Goal: Task Accomplishment & Management: Manage account settings

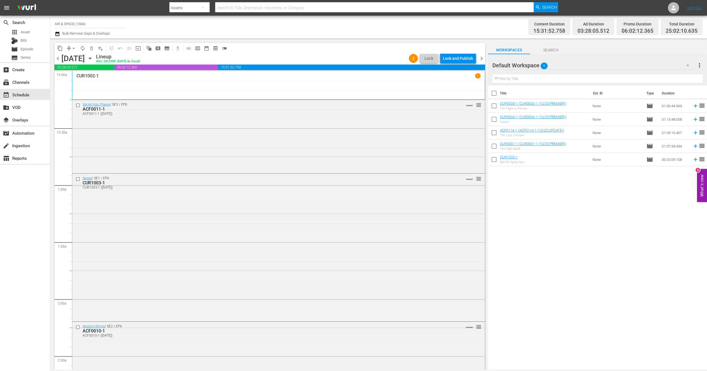
click at [93, 57] on icon "button" at bounding box center [90, 58] width 6 height 6
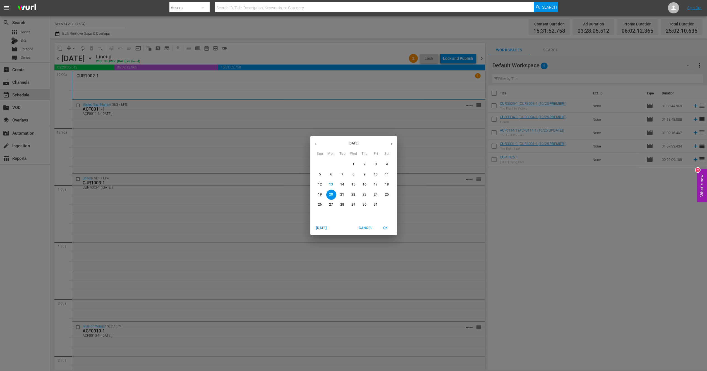
click at [342, 195] on p "21" at bounding box center [342, 194] width 4 height 5
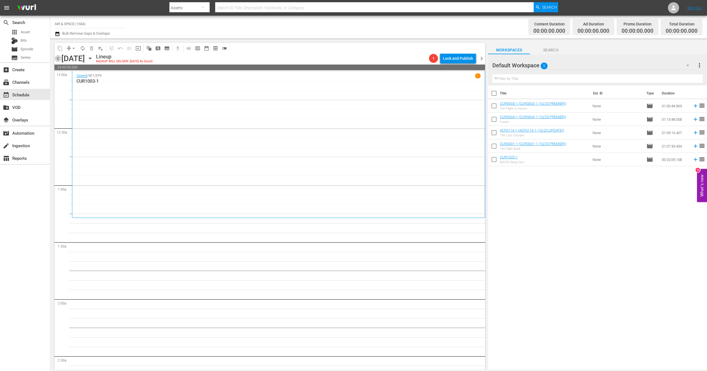
click at [58, 59] on span "chevron_left" at bounding box center [57, 58] width 7 height 7
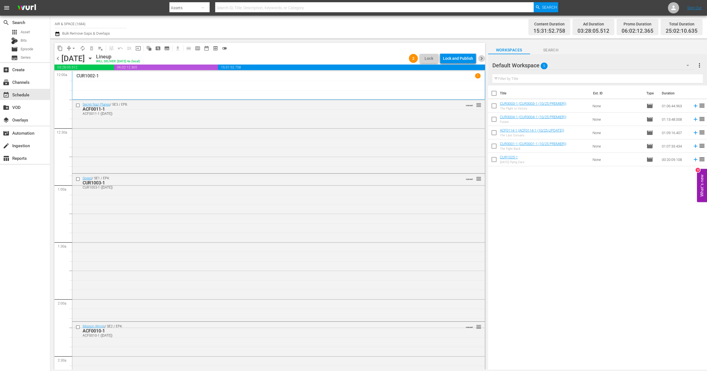
click at [482, 59] on span "chevron_right" at bounding box center [481, 58] width 7 height 7
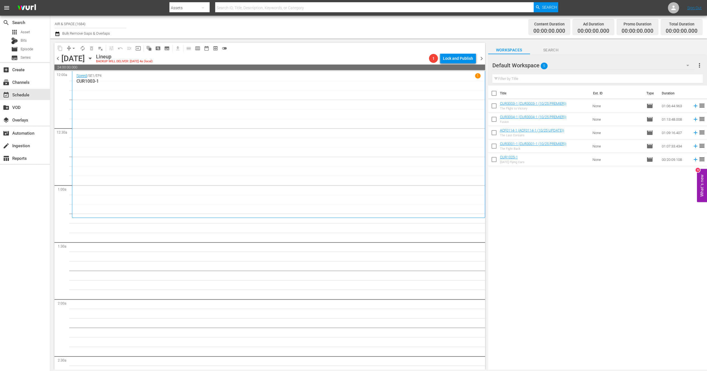
click at [93, 57] on icon "button" at bounding box center [90, 58] width 6 height 6
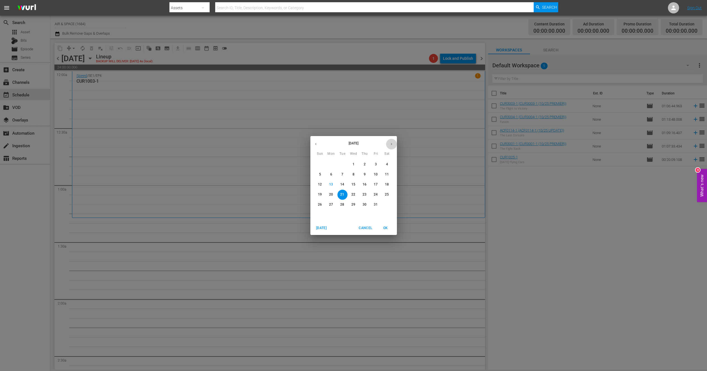
click at [393, 144] on icon "button" at bounding box center [392, 144] width 4 height 4
click at [317, 144] on icon "button" at bounding box center [316, 144] width 4 height 4
click at [388, 163] on p "6" at bounding box center [387, 164] width 2 height 5
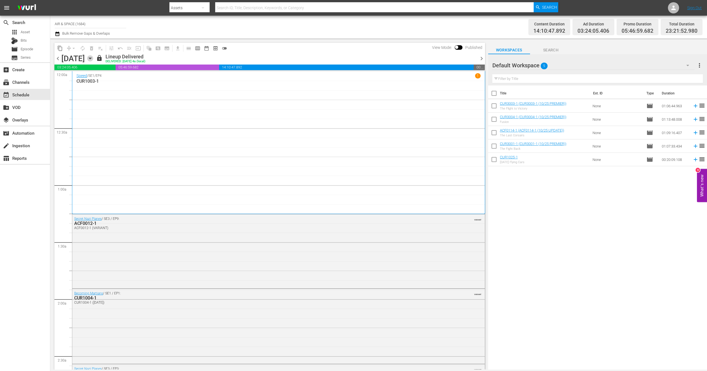
click at [91, 58] on icon "button" at bounding box center [90, 58] width 3 height 1
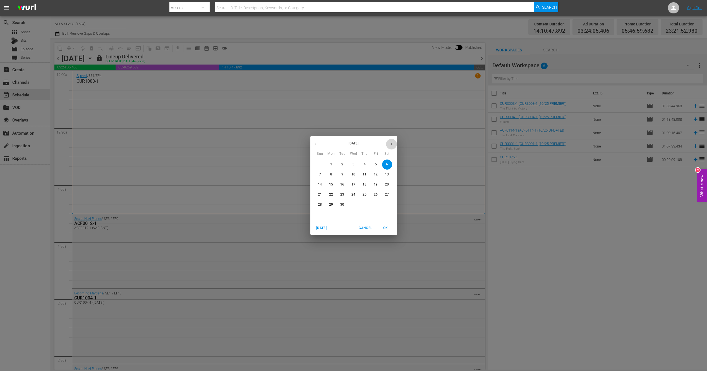
click at [391, 143] on icon "button" at bounding box center [392, 144] width 4 height 4
click at [342, 194] on p "21" at bounding box center [342, 194] width 4 height 5
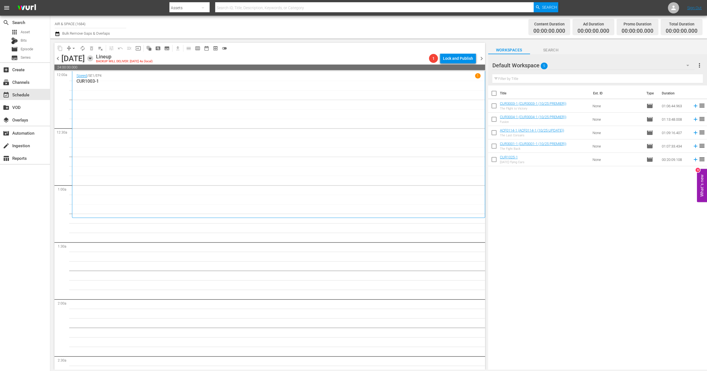
click at [93, 57] on icon "button" at bounding box center [90, 58] width 6 height 6
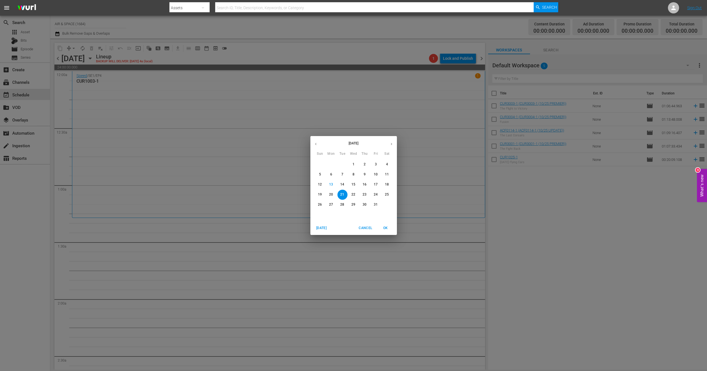
click at [317, 143] on icon "button" at bounding box center [316, 144] width 4 height 4
click at [386, 164] on p "6" at bounding box center [387, 164] width 2 height 5
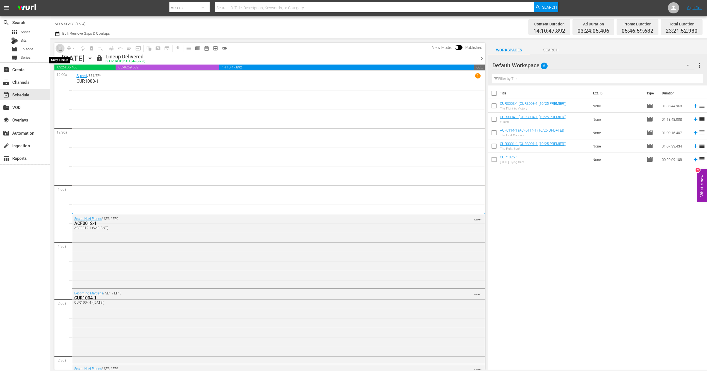
click at [58, 47] on span "content_copy" at bounding box center [60, 49] width 6 height 6
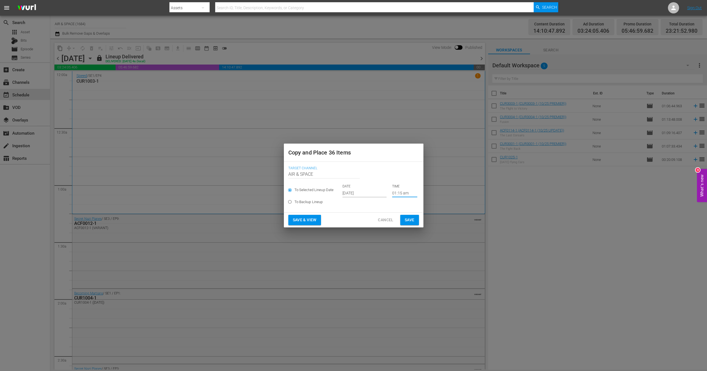
click at [400, 192] on input "01:15 am" at bounding box center [404, 193] width 25 height 8
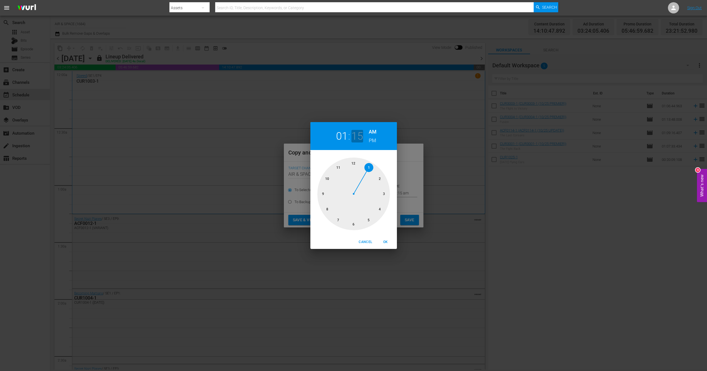
click at [360, 136] on h2 "15" at bounding box center [357, 136] width 11 height 13
drag, startPoint x: 383, startPoint y: 196, endPoint x: 381, endPoint y: 207, distance: 11.1
click at [381, 207] on div at bounding box center [353, 193] width 73 height 73
click at [387, 240] on span "OK" at bounding box center [385, 242] width 13 height 6
type input "01:20 am"
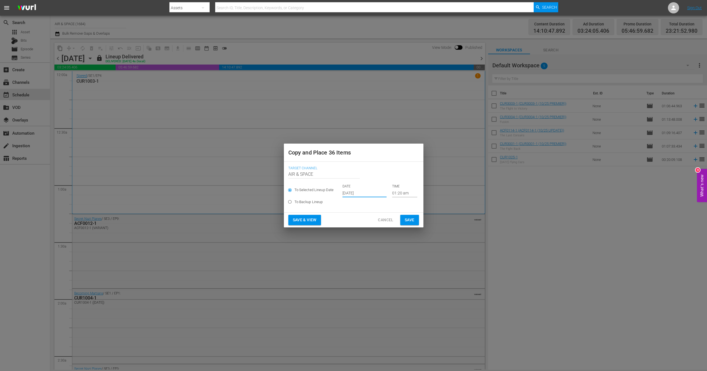
click at [356, 191] on input "[DATE]" at bounding box center [365, 193] width 44 height 8
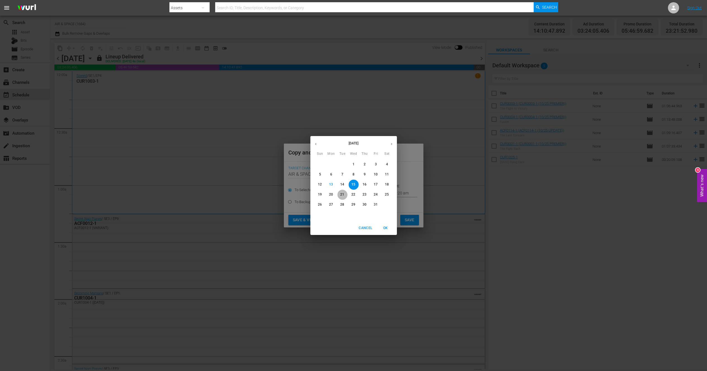
click at [343, 195] on p "21" at bounding box center [342, 194] width 4 height 5
type input "[DATE]"
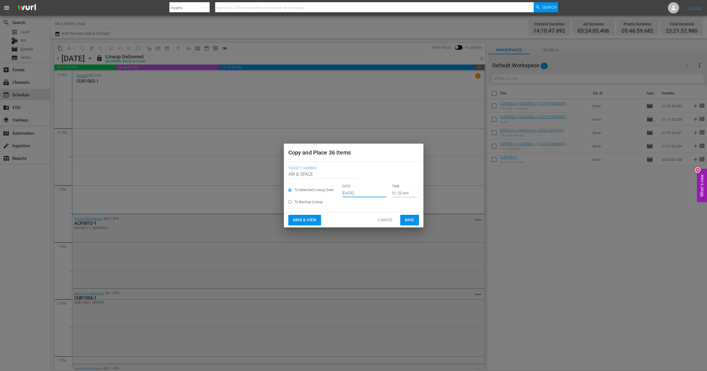
click at [408, 221] on span "Save" at bounding box center [410, 219] width 10 height 7
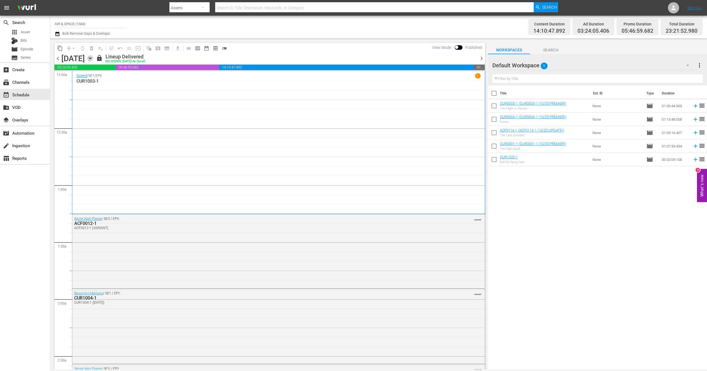
click at [93, 57] on icon "button" at bounding box center [90, 58] width 6 height 6
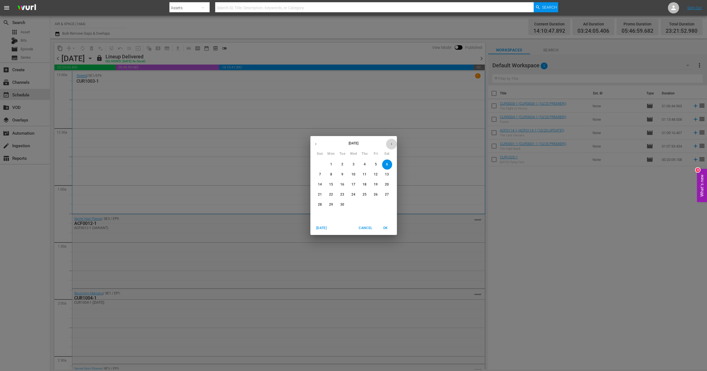
click at [393, 143] on icon "button" at bounding box center [392, 144] width 4 height 4
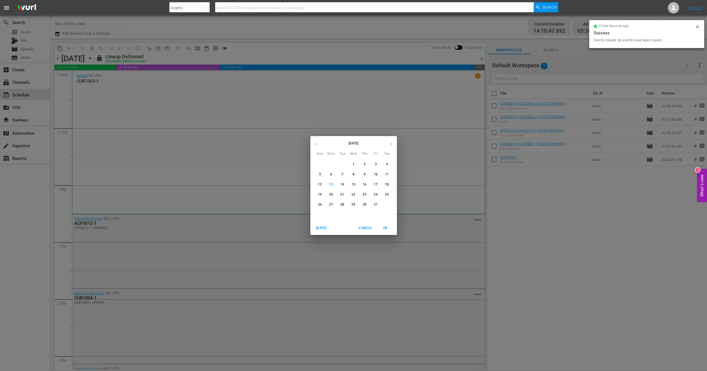
click at [344, 194] on p "21" at bounding box center [342, 194] width 4 height 5
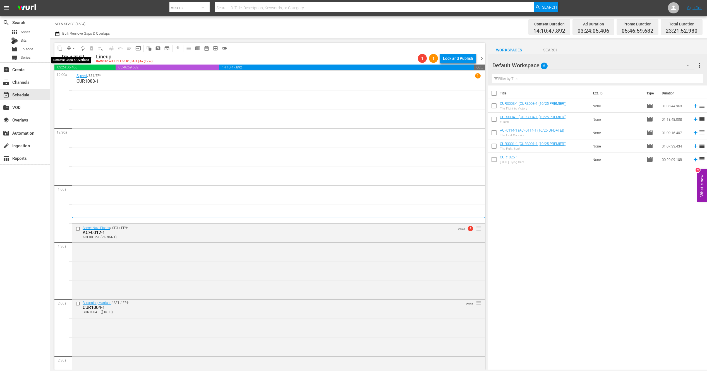
click at [74, 47] on span "arrow_drop_down" at bounding box center [74, 49] width 6 height 6
click at [83, 78] on li "Align to End of Previous Day" at bounding box center [74, 77] width 59 height 9
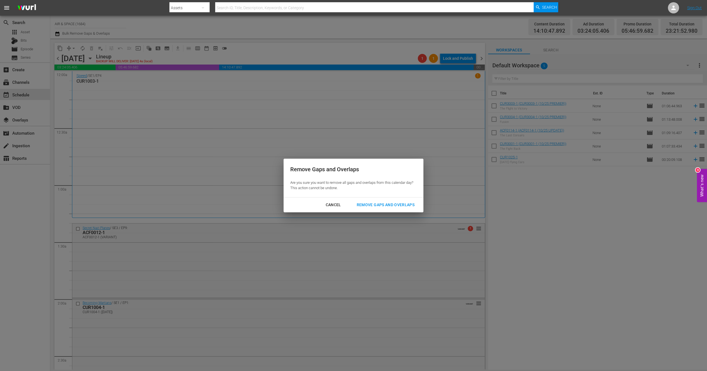
click at [373, 205] on div "Remove Gaps and Overlaps" at bounding box center [385, 204] width 67 height 7
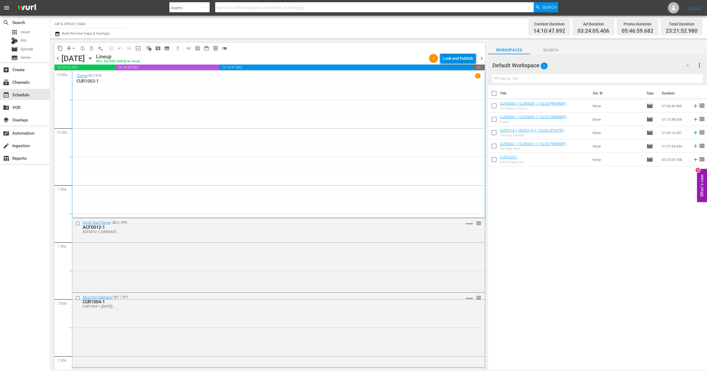
click at [456, 56] on div "Lock and Publish" at bounding box center [458, 58] width 30 height 10
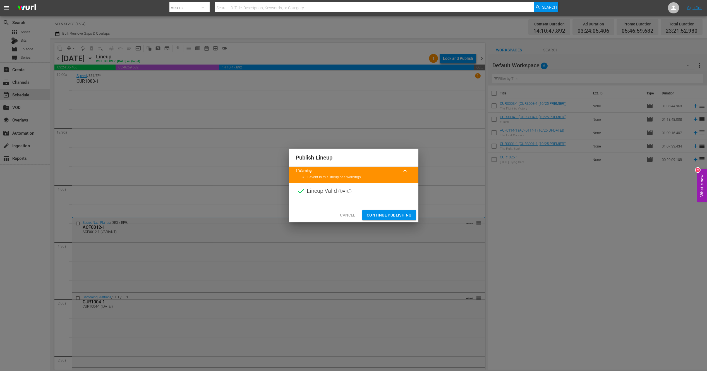
drag, startPoint x: 391, startPoint y: 208, endPoint x: 388, endPoint y: 212, distance: 5.1
click at [391, 208] on div "Cancel Continue Publishing" at bounding box center [354, 215] width 130 height 15
click at [390, 214] on span "Continue Publishing" at bounding box center [389, 215] width 45 height 7
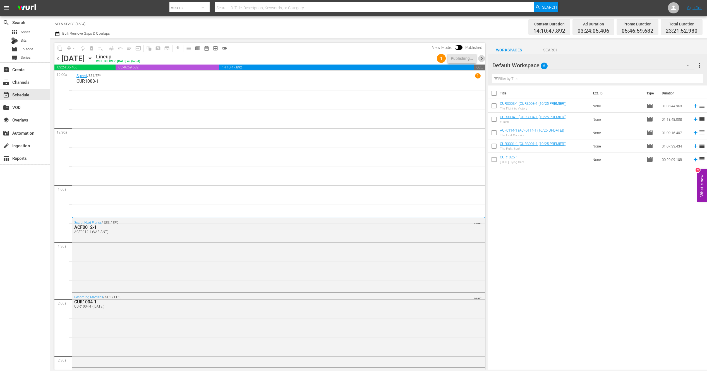
click at [482, 57] on span "chevron_right" at bounding box center [481, 58] width 7 height 7
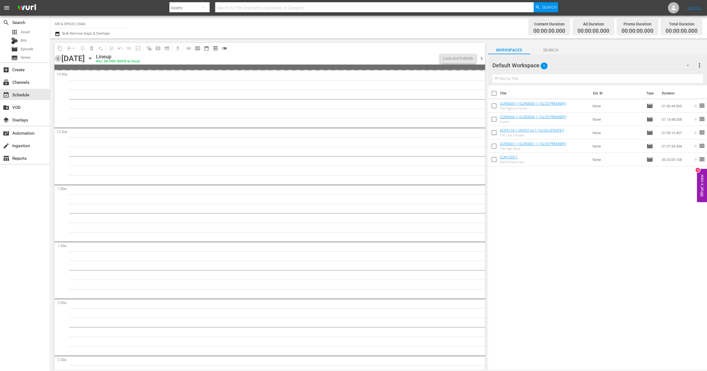
click at [58, 58] on span "chevron_left" at bounding box center [57, 58] width 7 height 7
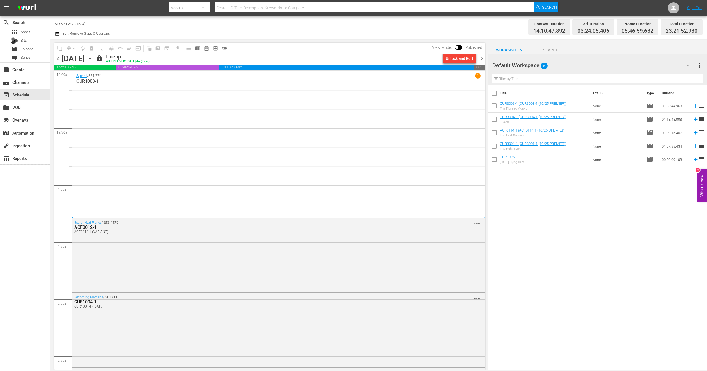
click at [482, 56] on span "chevron_right" at bounding box center [481, 58] width 7 height 7
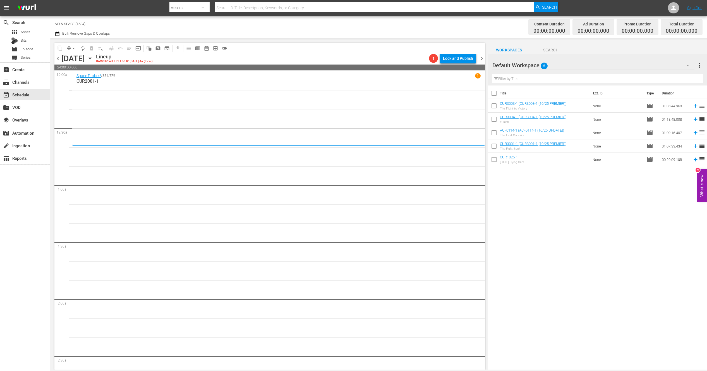
click at [93, 57] on icon "button" at bounding box center [90, 58] width 6 height 6
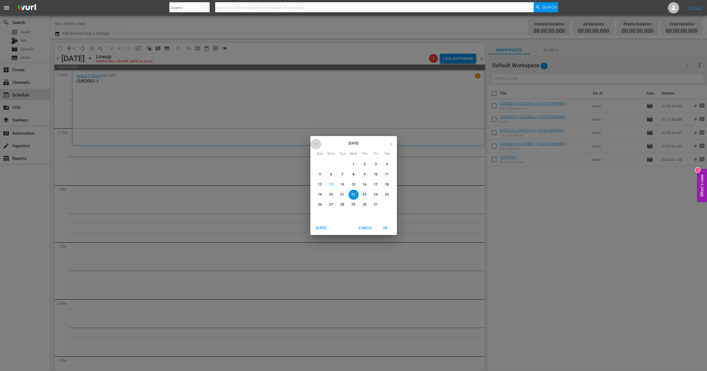
click at [315, 142] on icon "button" at bounding box center [316, 144] width 4 height 4
click at [321, 175] on span "7" at bounding box center [320, 174] width 10 height 5
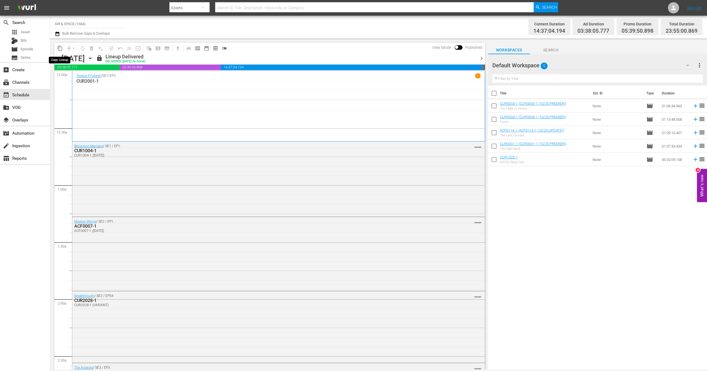
click at [62, 49] on span "content_copy" at bounding box center [60, 49] width 6 height 6
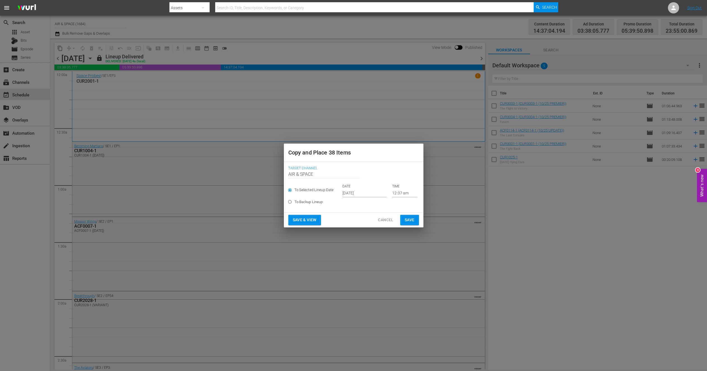
click at [404, 194] on input "12:37 am" at bounding box center [404, 193] width 25 height 8
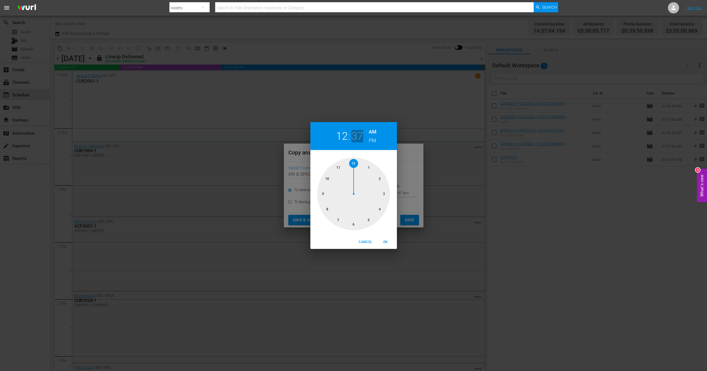
click at [357, 134] on h2 "37" at bounding box center [357, 136] width 11 height 13
drag, startPoint x: 332, startPoint y: 214, endPoint x: 324, endPoint y: 191, distance: 24.6
click at [324, 191] on div at bounding box center [353, 193] width 73 height 73
click at [385, 242] on span "OK" at bounding box center [385, 242] width 13 height 6
type input "12:45 am"
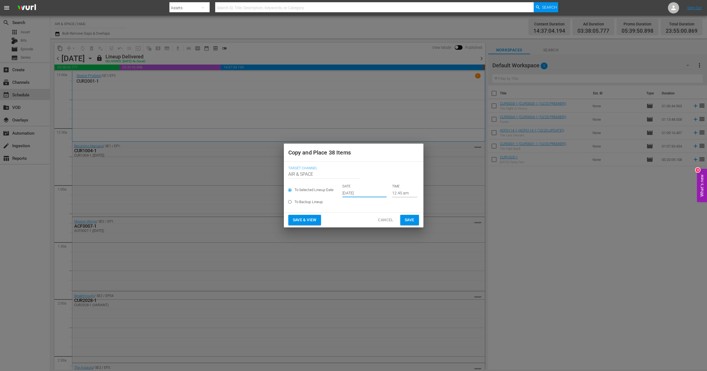
click at [356, 193] on input "[DATE]" at bounding box center [365, 193] width 44 height 8
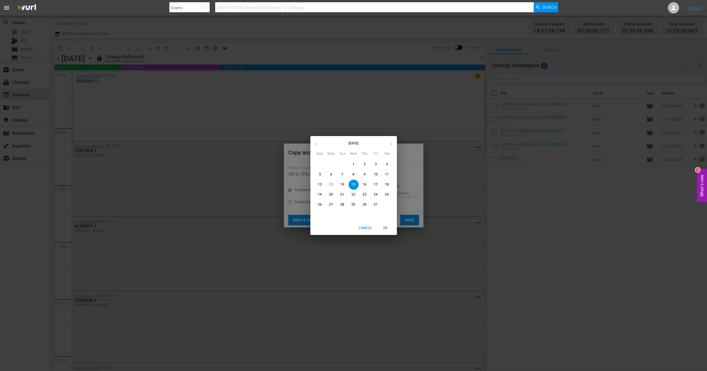
click at [354, 194] on p "22" at bounding box center [354, 194] width 4 height 5
type input "[DATE]"
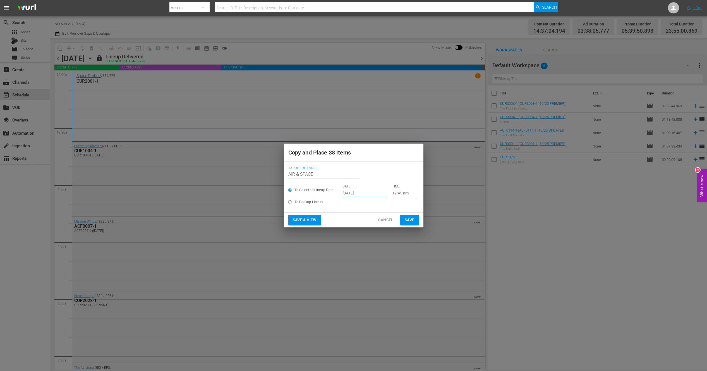
click at [410, 221] on span "Save" at bounding box center [410, 219] width 10 height 7
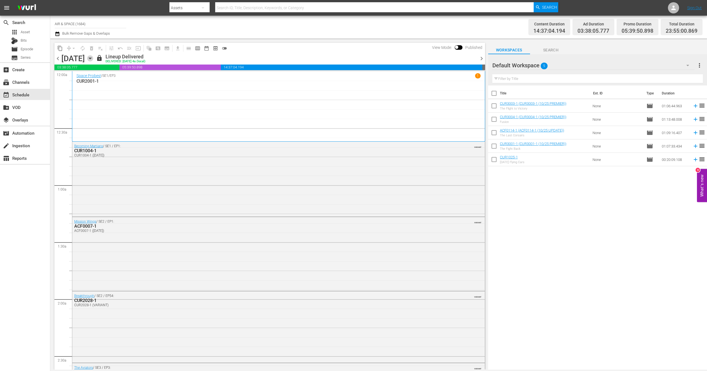
click at [91, 58] on icon "button" at bounding box center [90, 58] width 3 height 1
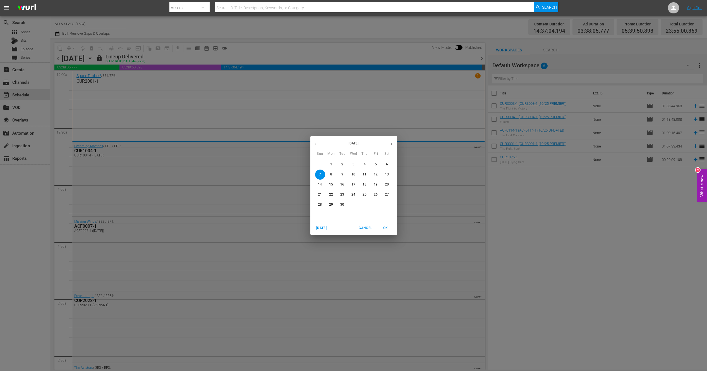
click at [390, 142] on icon "button" at bounding box center [392, 144] width 4 height 4
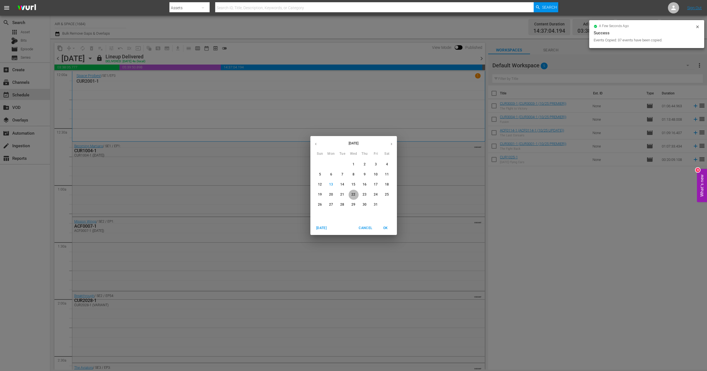
click at [353, 192] on p "22" at bounding box center [354, 194] width 4 height 5
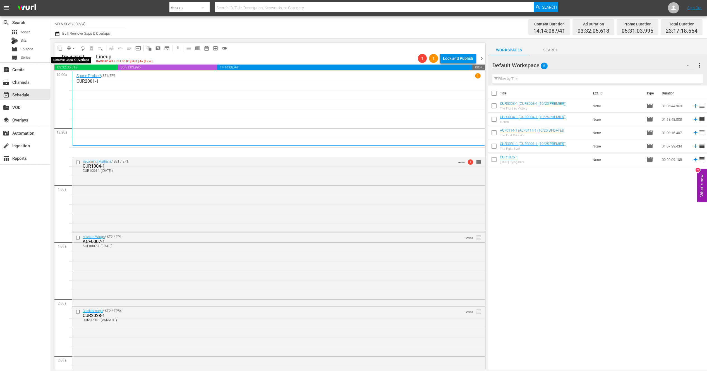
click at [71, 46] on span "arrow_drop_down" at bounding box center [74, 49] width 6 height 6
click at [70, 76] on li "Align to End of Previous Day" at bounding box center [74, 77] width 59 height 9
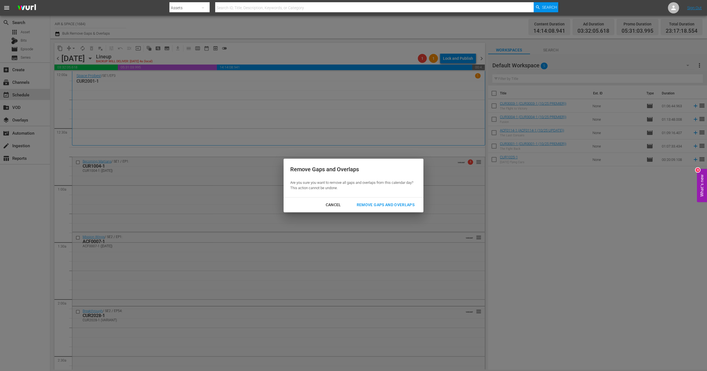
click at [392, 205] on div "Remove Gaps and Overlaps" at bounding box center [385, 204] width 67 height 7
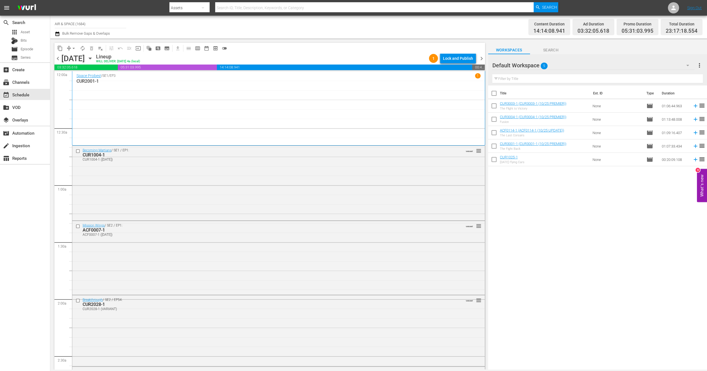
scroll to position [2436, 0]
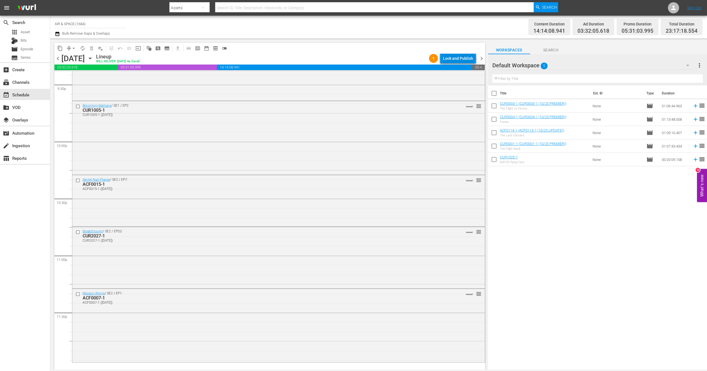
click at [453, 58] on div "Lock and Publish" at bounding box center [458, 58] width 30 height 10
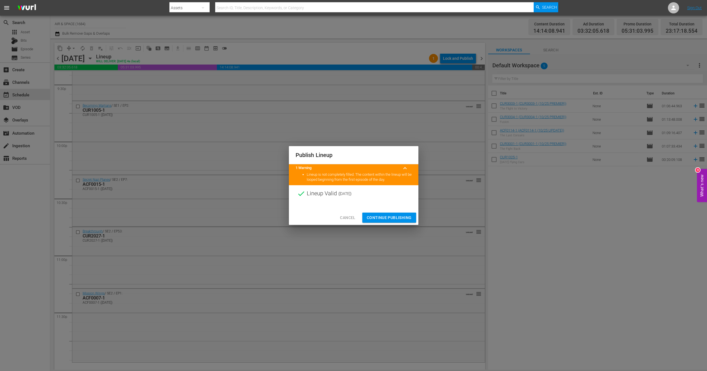
click at [391, 216] on span "Continue Publishing" at bounding box center [389, 217] width 45 height 7
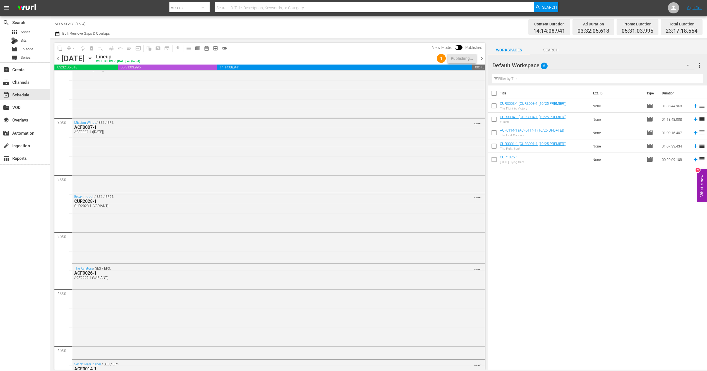
scroll to position [1597, 0]
click at [89, 209] on div "CUR2028-1" at bounding box center [263, 208] width 378 height 5
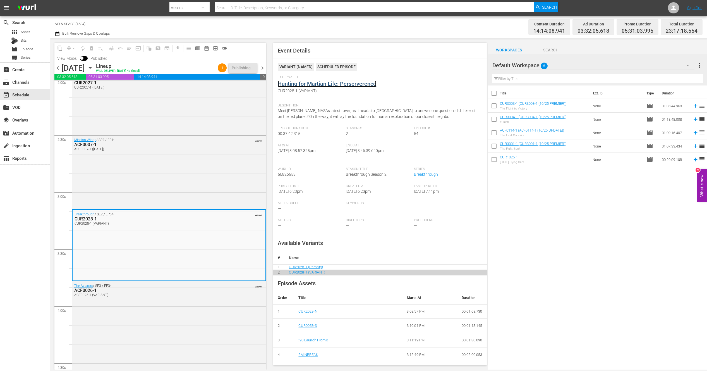
click at [332, 85] on link "Hunting for Martian Life: Perserverence" at bounding box center [327, 83] width 99 height 7
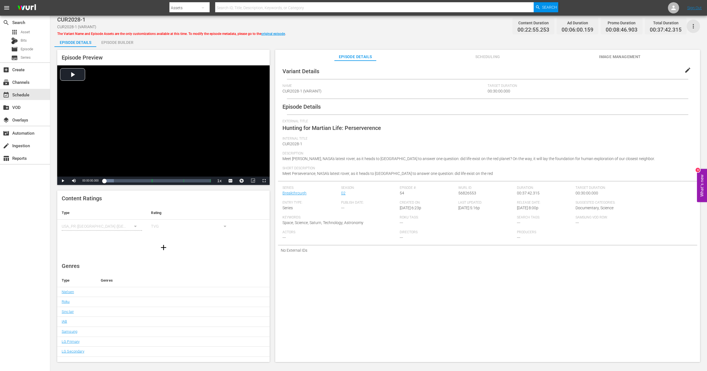
click at [695, 25] on icon "button" at bounding box center [693, 26] width 7 height 7
click at [22, 96] on div "event_available Schedule" at bounding box center [15, 93] width 31 height 5
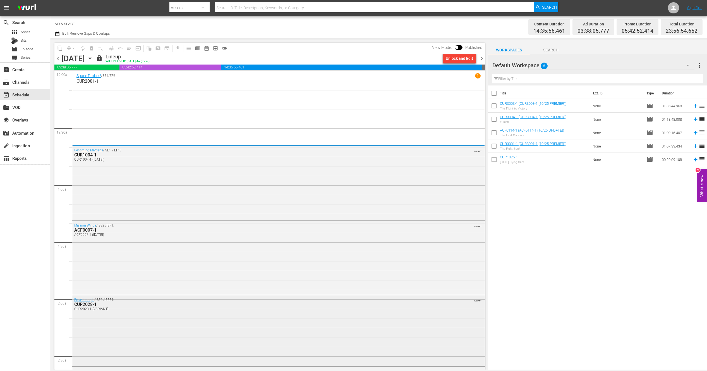
click at [84, 306] on div "CUR2028-1" at bounding box center [263, 304] width 378 height 5
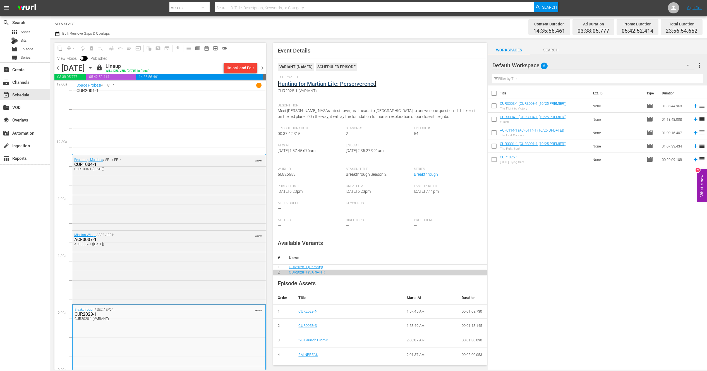
click at [337, 83] on link "Hunting for Martian Life: Perserverence" at bounding box center [327, 83] width 99 height 7
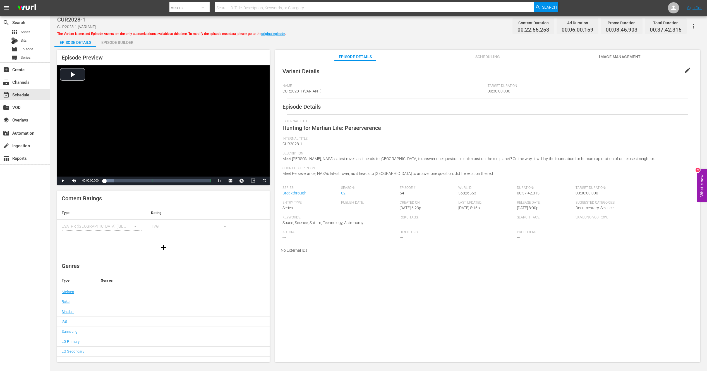
click at [693, 25] on icon "button" at bounding box center [693, 26] width 7 height 7
click at [642, 26] on div "Add Episode to Workspace" at bounding box center [661, 28] width 69 height 13
click at [26, 95] on div "event_available Schedule" at bounding box center [15, 93] width 31 height 5
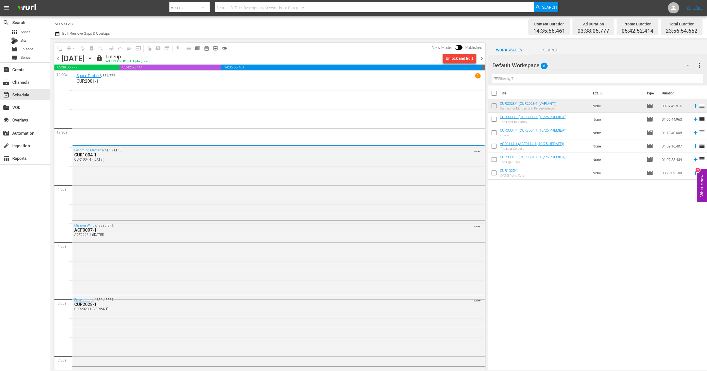
click at [58, 59] on span "chevron_left" at bounding box center [57, 58] width 7 height 7
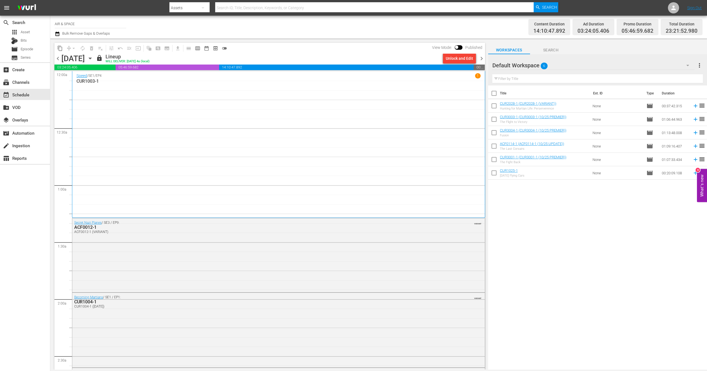
click at [481, 59] on span "chevron_right" at bounding box center [481, 58] width 7 height 7
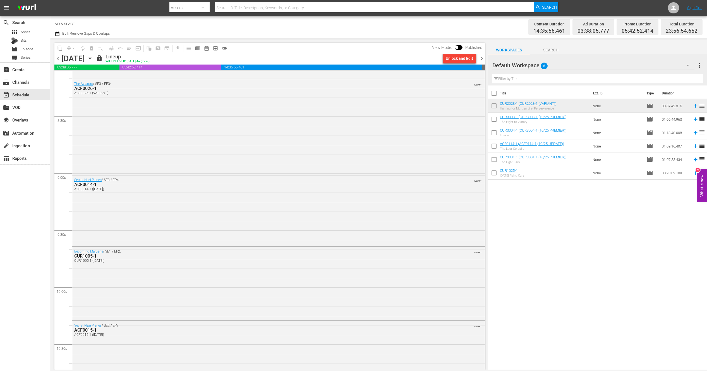
scroll to position [2505, 0]
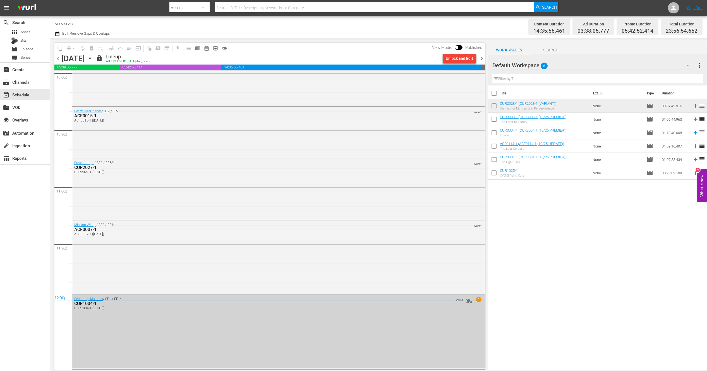
click at [462, 305] on div "Becoming Martians / SE1 / EP1: CUR1004-1 CUR1004-1 ([DATE]) VARIANT AUTO-LOOPED…" at bounding box center [278, 303] width 413 height 18
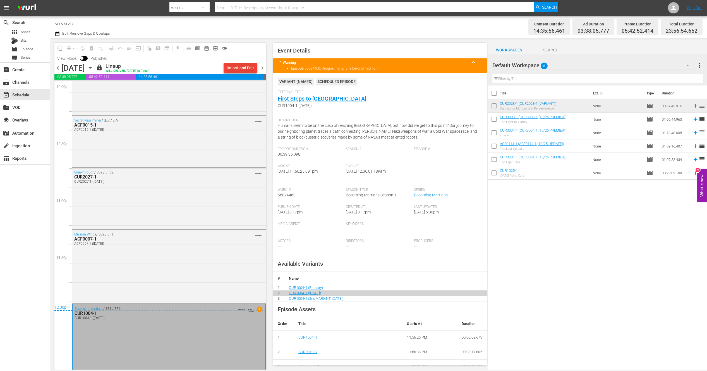
click at [234, 67] on div "Unlock and Edit" at bounding box center [240, 68] width 27 height 10
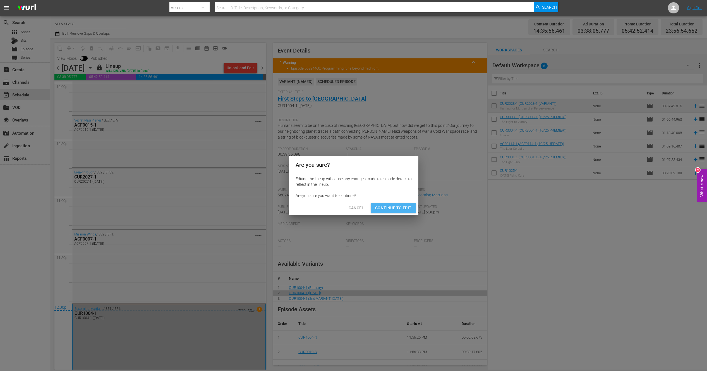
click at [397, 207] on span "Continue to Edit" at bounding box center [393, 207] width 36 height 7
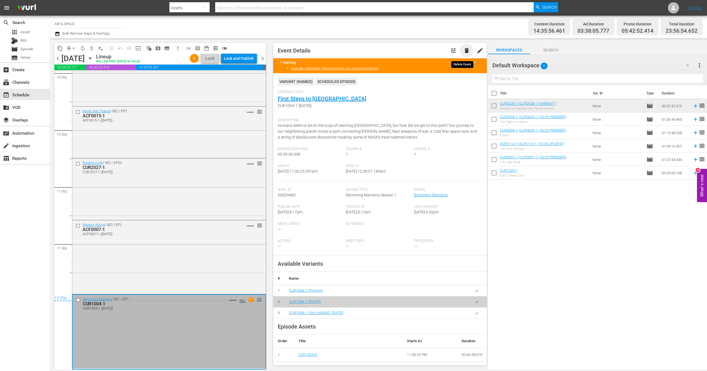
click at [464, 49] on span "delete" at bounding box center [467, 50] width 7 height 7
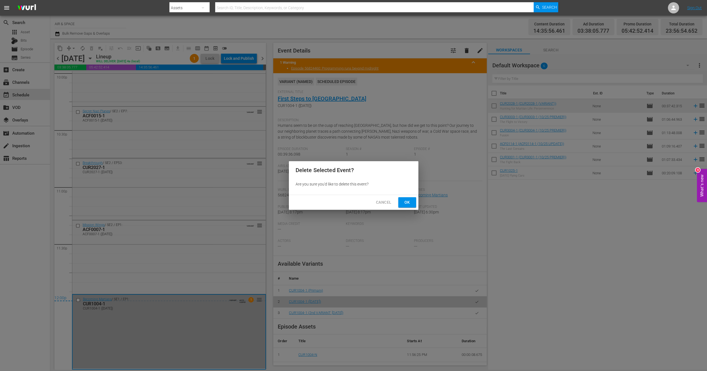
click at [407, 196] on div "Cancel Ok" at bounding box center [354, 202] width 130 height 15
click at [408, 203] on span "Ok" at bounding box center [407, 202] width 9 height 7
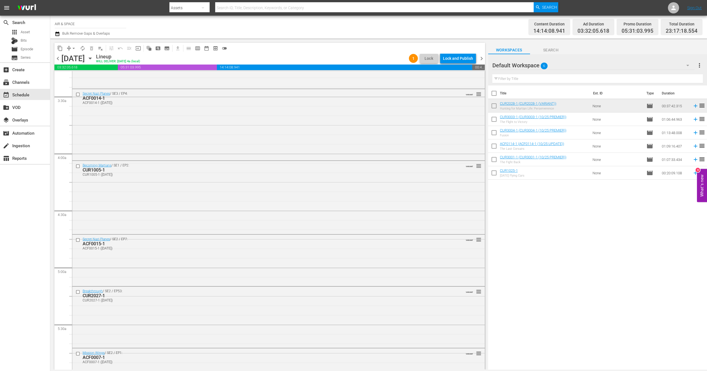
scroll to position [0, 0]
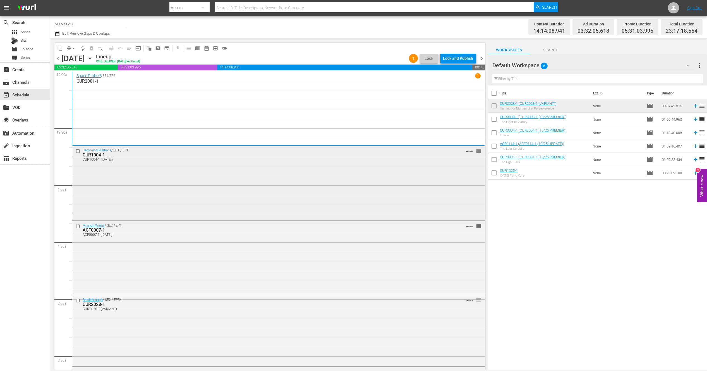
click at [443, 165] on div "Becoming Martians / SE1 / EP1: CUR1004-1 CUR1004-1 ([DATE]) VARIANT reorder" at bounding box center [278, 182] width 413 height 73
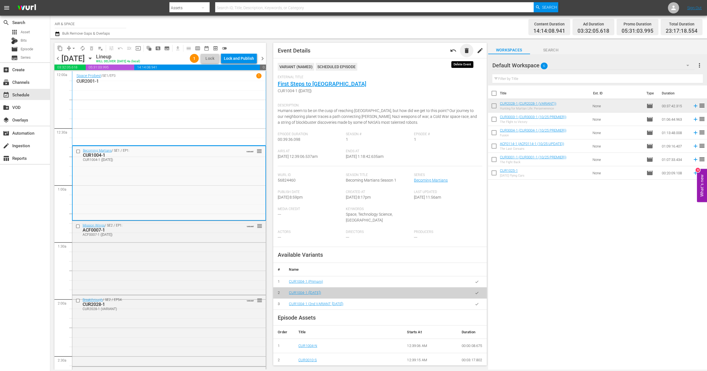
click at [464, 50] on span "delete" at bounding box center [467, 50] width 7 height 7
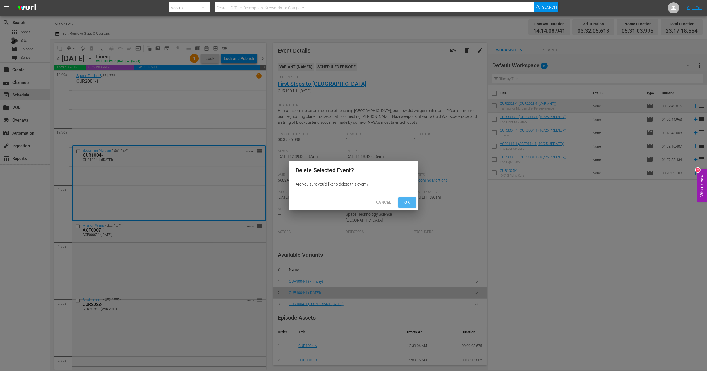
click at [409, 200] on span "Ok" at bounding box center [407, 202] width 9 height 7
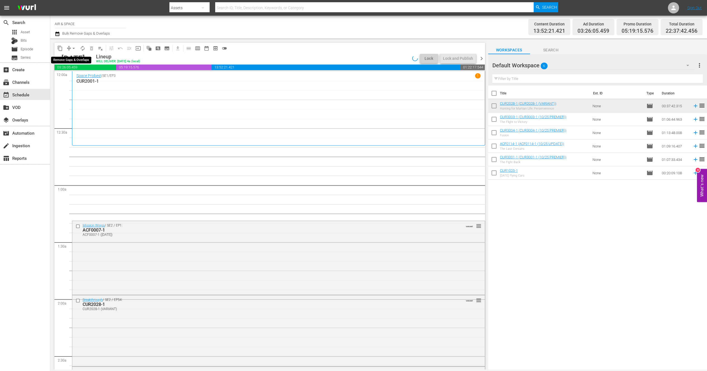
click at [72, 47] on span "arrow_drop_down" at bounding box center [74, 49] width 6 height 6
click at [79, 77] on li "Align to End of Previous Day" at bounding box center [74, 77] width 59 height 9
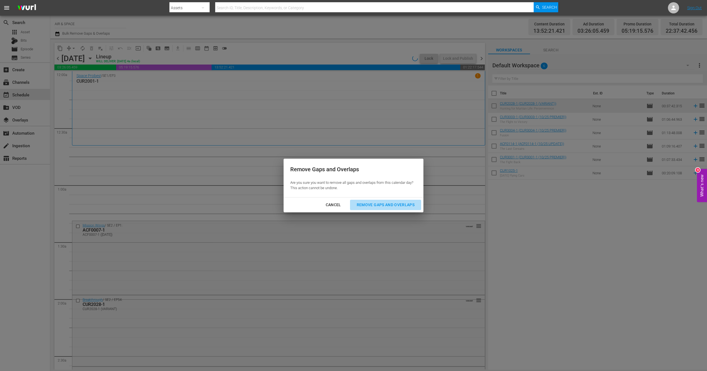
click at [379, 203] on div "Remove Gaps and Overlaps" at bounding box center [385, 204] width 67 height 7
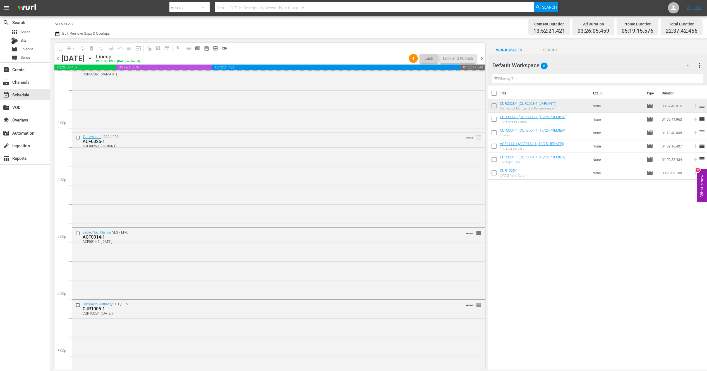
scroll to position [1651, 0]
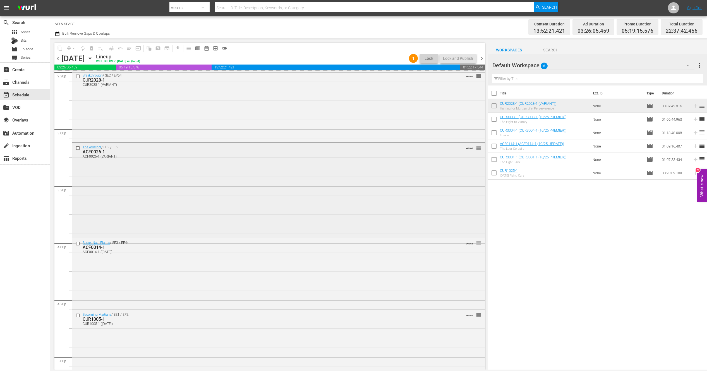
click at [96, 151] on div "ACF0026-1" at bounding box center [268, 151] width 371 height 5
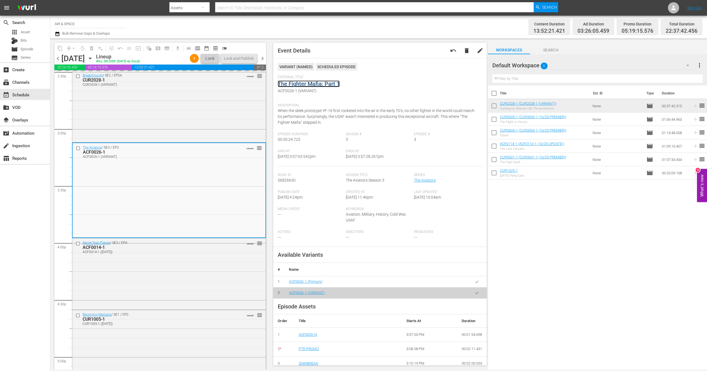
click at [329, 84] on link "The Fighter Mafia: Part 1" at bounding box center [309, 83] width 62 height 7
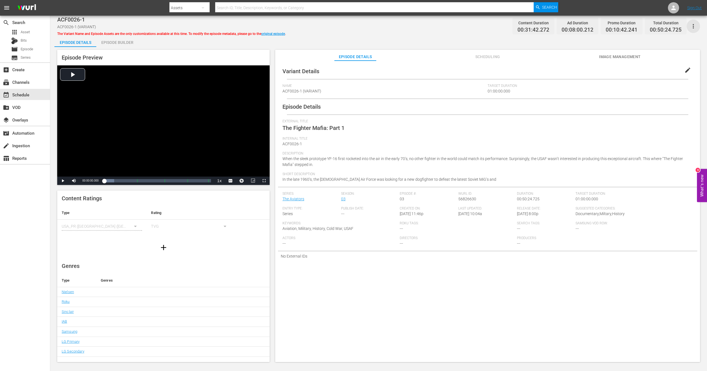
click at [696, 25] on icon "button" at bounding box center [693, 26] width 7 height 7
click at [677, 31] on div "Add Episode to Workspace" at bounding box center [661, 28] width 69 height 13
click at [25, 93] on div "event_available Schedule" at bounding box center [15, 93] width 31 height 5
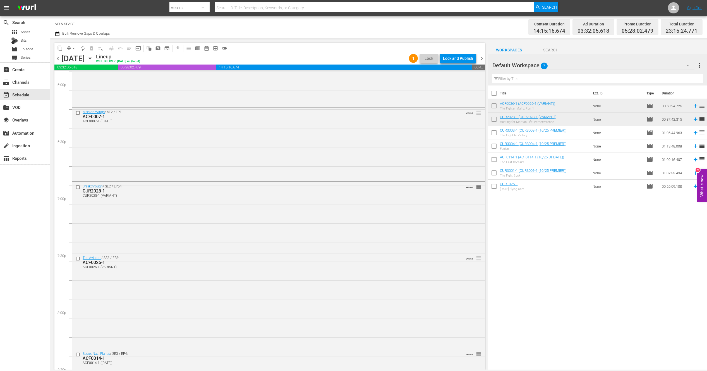
scroll to position [2436, 0]
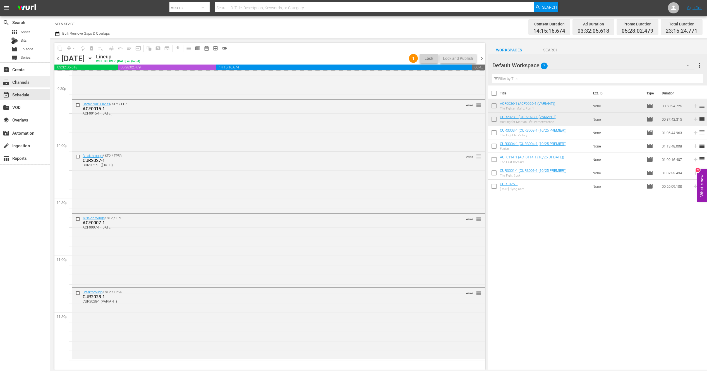
click at [23, 83] on div "subscriptions Channels" at bounding box center [15, 81] width 31 height 5
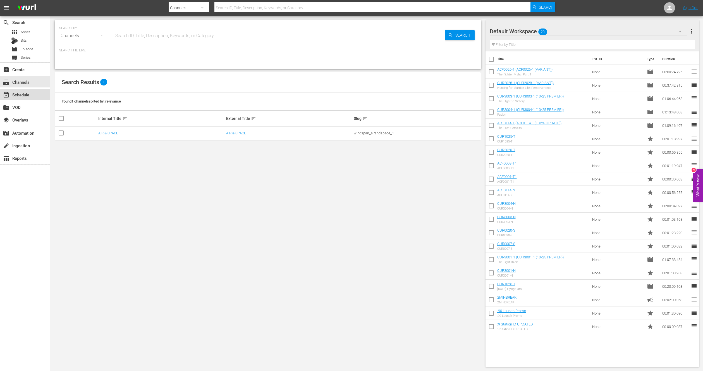
click at [22, 95] on div "event_available Schedule" at bounding box center [15, 93] width 31 height 5
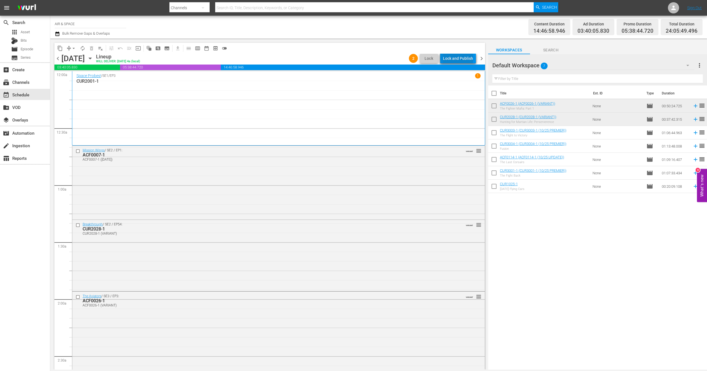
click at [460, 58] on div "Lock and Publish" at bounding box center [458, 58] width 30 height 10
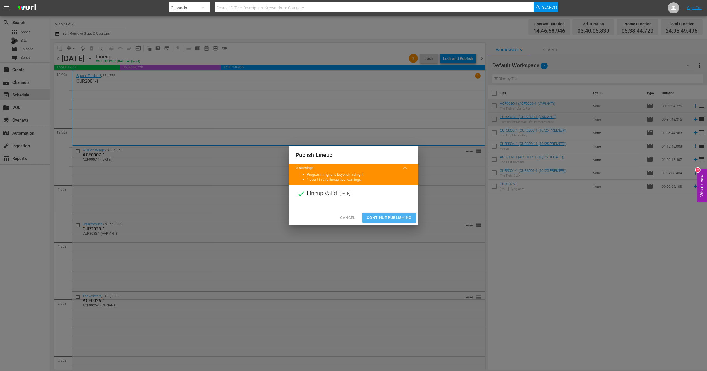
click at [404, 218] on span "Continue Publishing" at bounding box center [389, 217] width 45 height 7
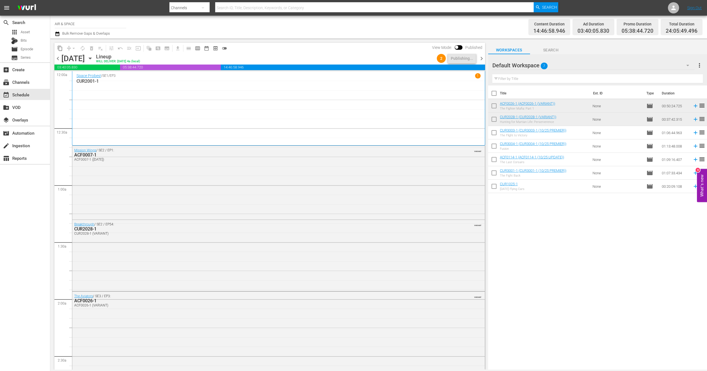
click at [481, 58] on span "chevron_right" at bounding box center [481, 58] width 7 height 7
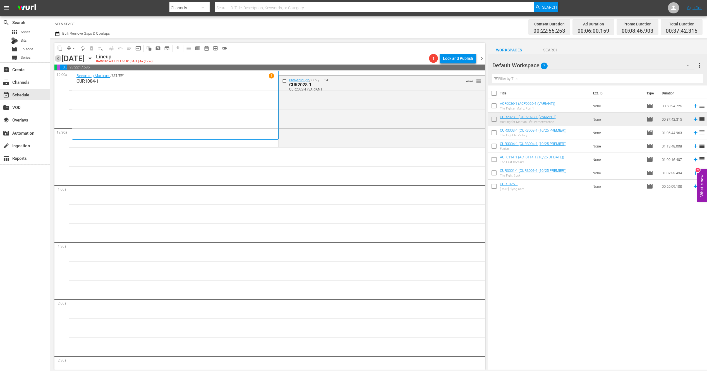
click at [55, 60] on span "chevron_left" at bounding box center [57, 58] width 7 height 7
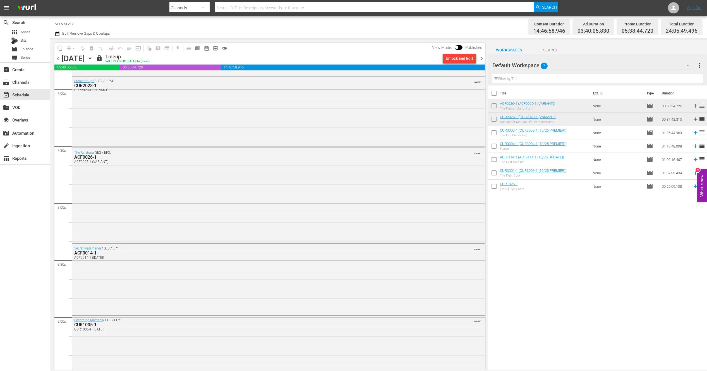
scroll to position [2521, 0]
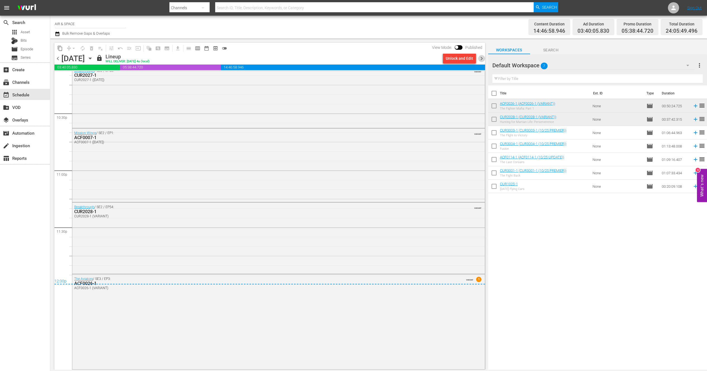
click at [482, 58] on span "chevron_right" at bounding box center [481, 58] width 7 height 7
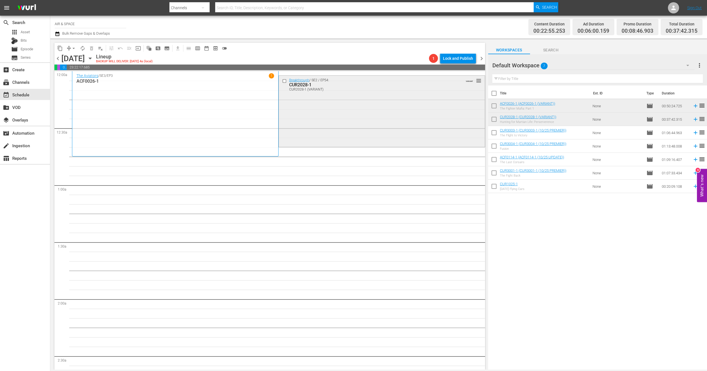
click at [445, 89] on div "CUR2028-1 (VARIANT)" at bounding box center [372, 89] width 166 height 4
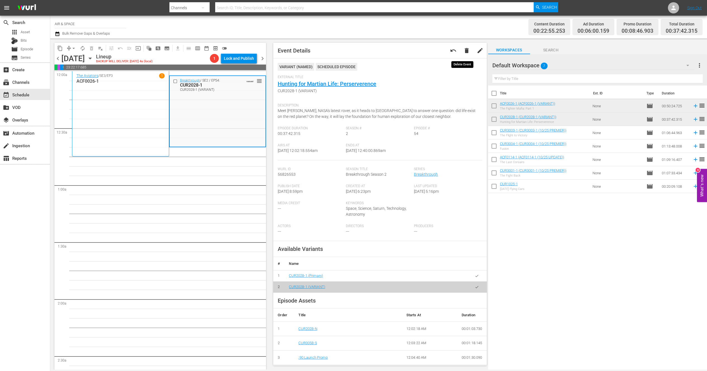
click at [464, 50] on span "delete" at bounding box center [467, 50] width 7 height 7
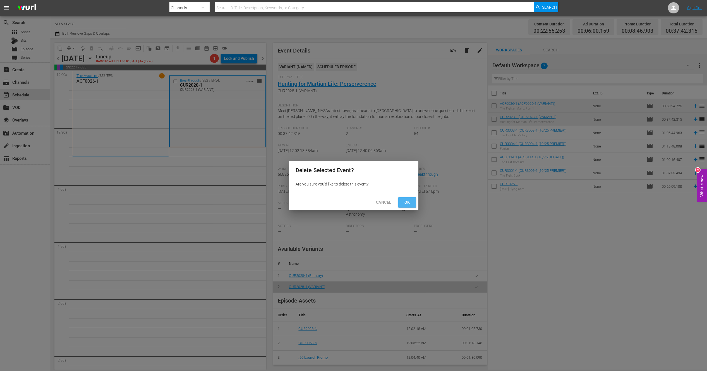
click at [407, 202] on span "Ok" at bounding box center [407, 202] width 9 height 7
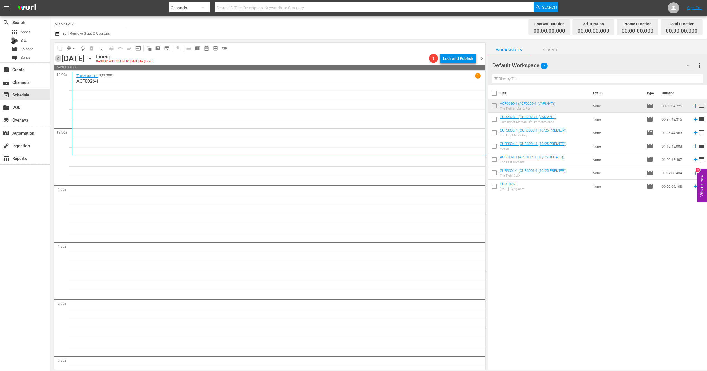
click at [58, 57] on span "chevron_left" at bounding box center [57, 58] width 7 height 7
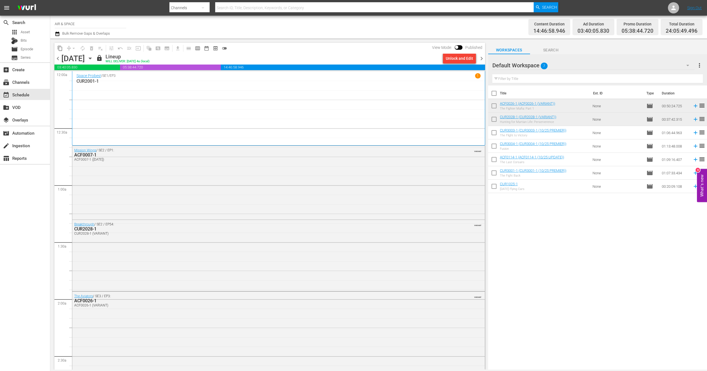
click at [481, 57] on span "chevron_right" at bounding box center [481, 58] width 7 height 7
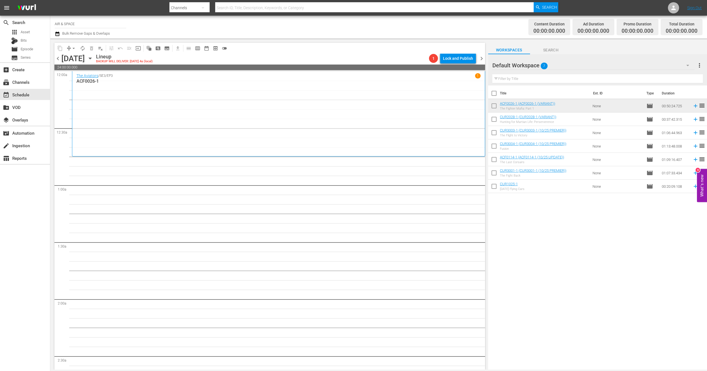
click at [93, 58] on icon "button" at bounding box center [90, 58] width 6 height 6
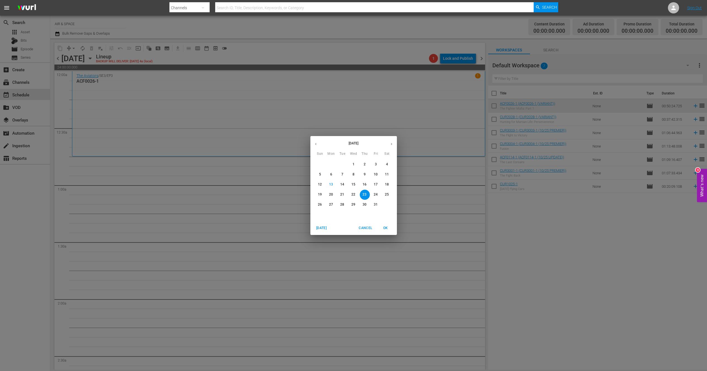
click at [317, 143] on icon "button" at bounding box center [316, 144] width 4 height 4
click at [331, 174] on p "8" at bounding box center [331, 174] width 2 height 5
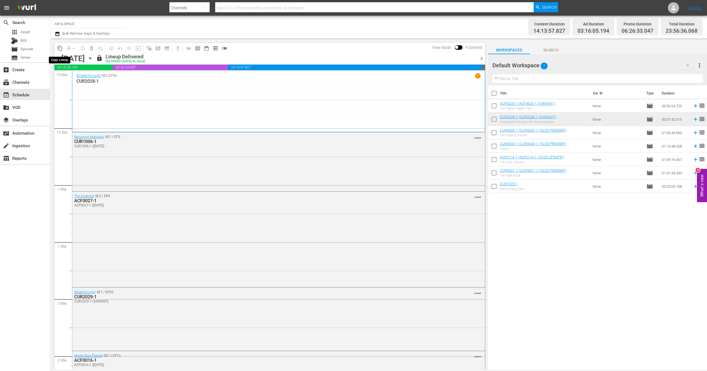
click at [60, 48] on span "content_copy" at bounding box center [60, 49] width 6 height 6
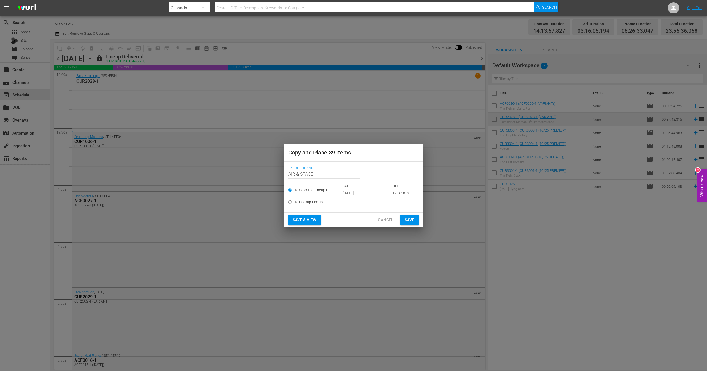
click at [371, 194] on input "[DATE]" at bounding box center [365, 193] width 44 height 8
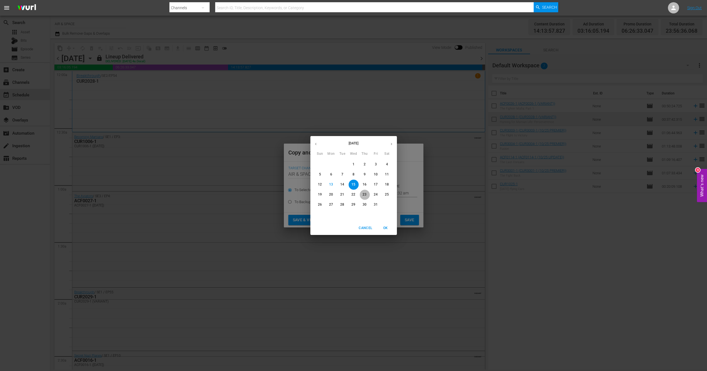
click at [365, 194] on p "23" at bounding box center [365, 194] width 4 height 5
type input "[DATE]"
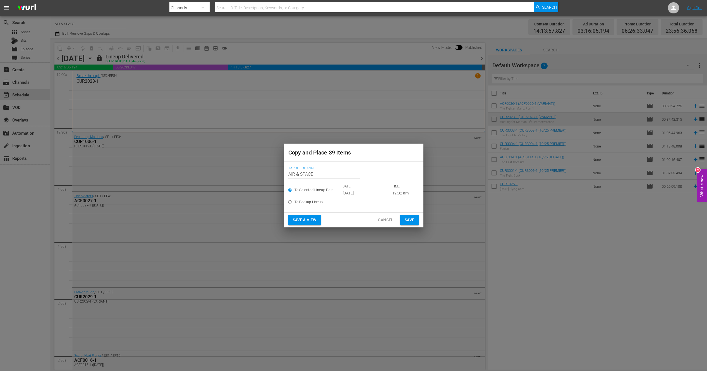
click at [398, 193] on input "12:32 am" at bounding box center [404, 193] width 25 height 8
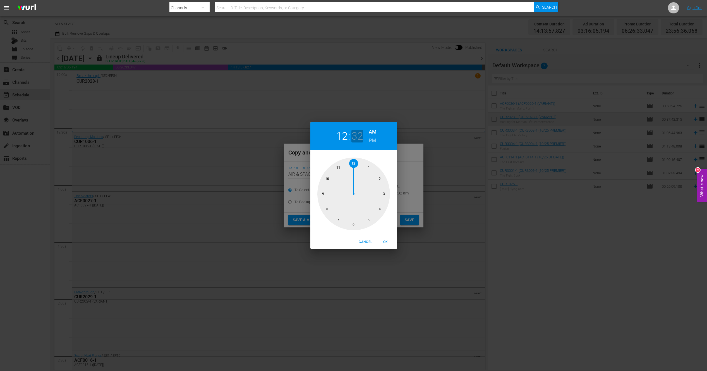
click at [358, 137] on h2 "32" at bounding box center [357, 136] width 11 height 13
drag, startPoint x: 345, startPoint y: 222, endPoint x: 324, endPoint y: 193, distance: 36.0
click at [324, 193] on div at bounding box center [353, 193] width 73 height 73
click at [387, 242] on span "OK" at bounding box center [385, 242] width 13 height 6
type input "12:45 am"
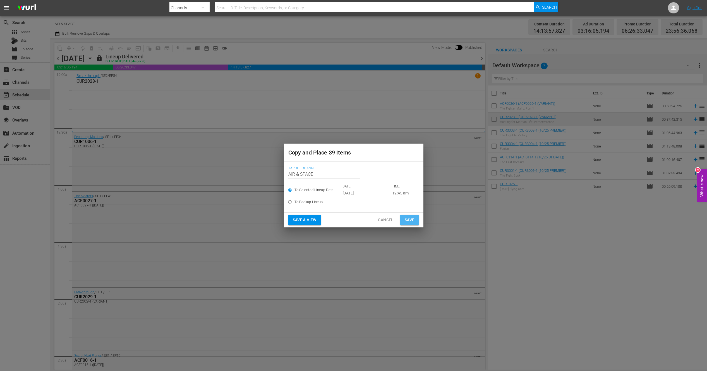
click at [410, 218] on span "Save" at bounding box center [410, 219] width 10 height 7
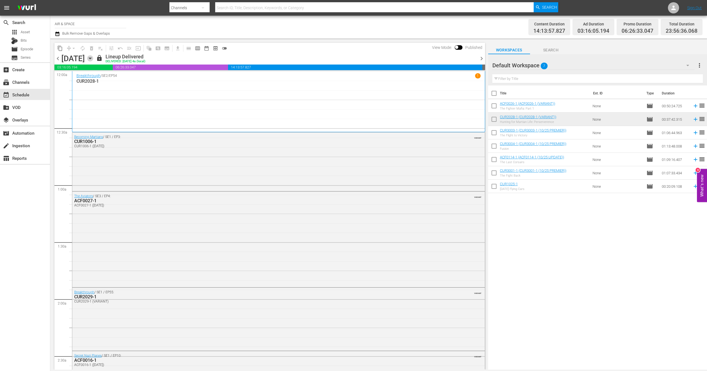
click at [93, 57] on icon "button" at bounding box center [90, 58] width 6 height 6
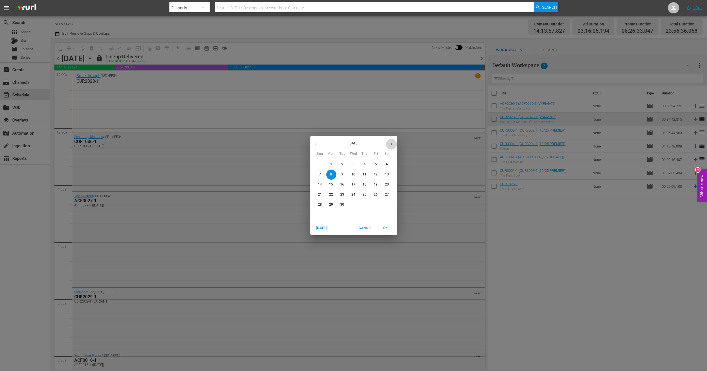
click at [390, 142] on icon "button" at bounding box center [392, 144] width 4 height 4
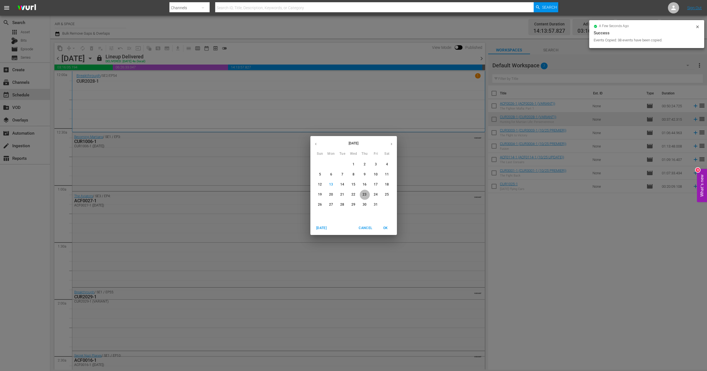
click at [364, 195] on p "23" at bounding box center [365, 194] width 4 height 5
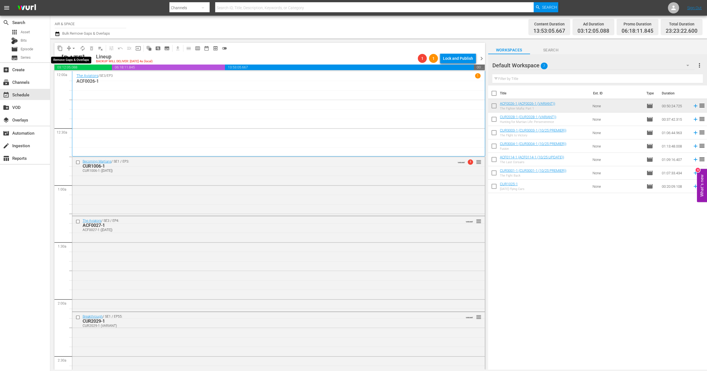
click at [73, 46] on span "arrow_drop_down" at bounding box center [74, 49] width 6 height 6
click at [81, 78] on li "Align to End of Previous Day" at bounding box center [74, 77] width 59 height 9
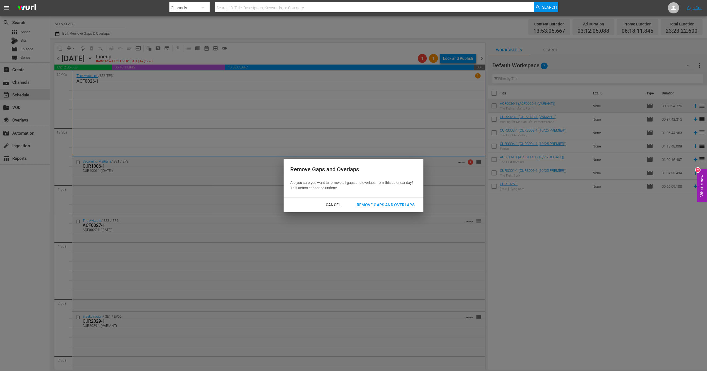
click at [392, 201] on div "Remove Gaps and Overlaps" at bounding box center [385, 204] width 67 height 7
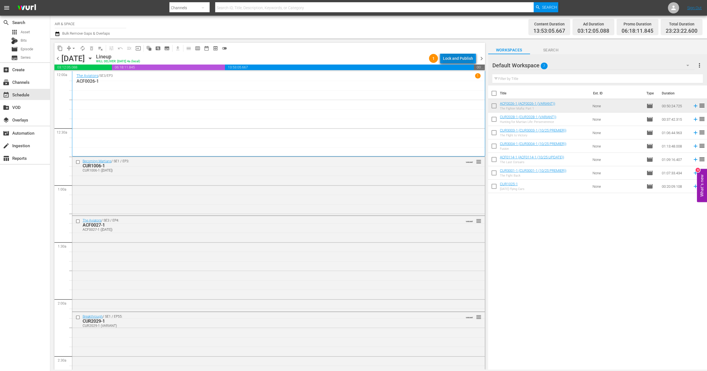
click at [460, 57] on div "Lock and Publish" at bounding box center [458, 58] width 30 height 10
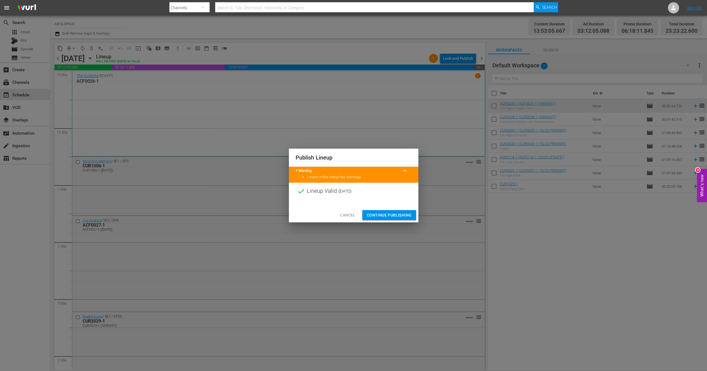
click at [398, 213] on span "Continue Publishing" at bounding box center [389, 215] width 45 height 7
